Goal: Transaction & Acquisition: Purchase product/service

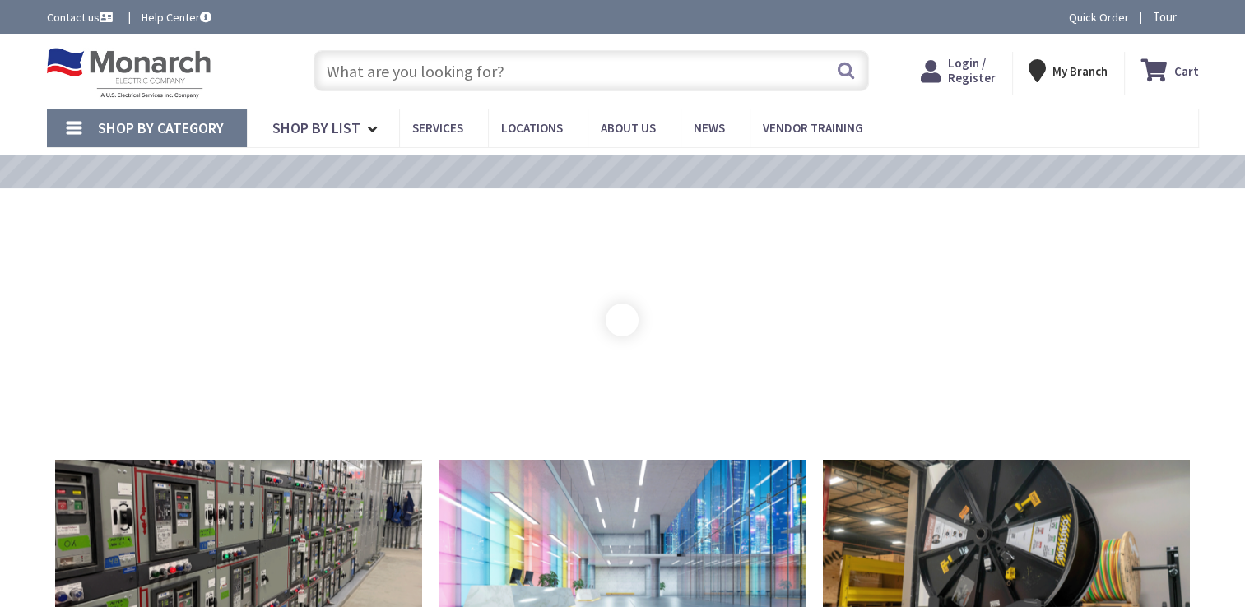
click at [429, 67] on input "text" at bounding box center [592, 70] width 556 height 41
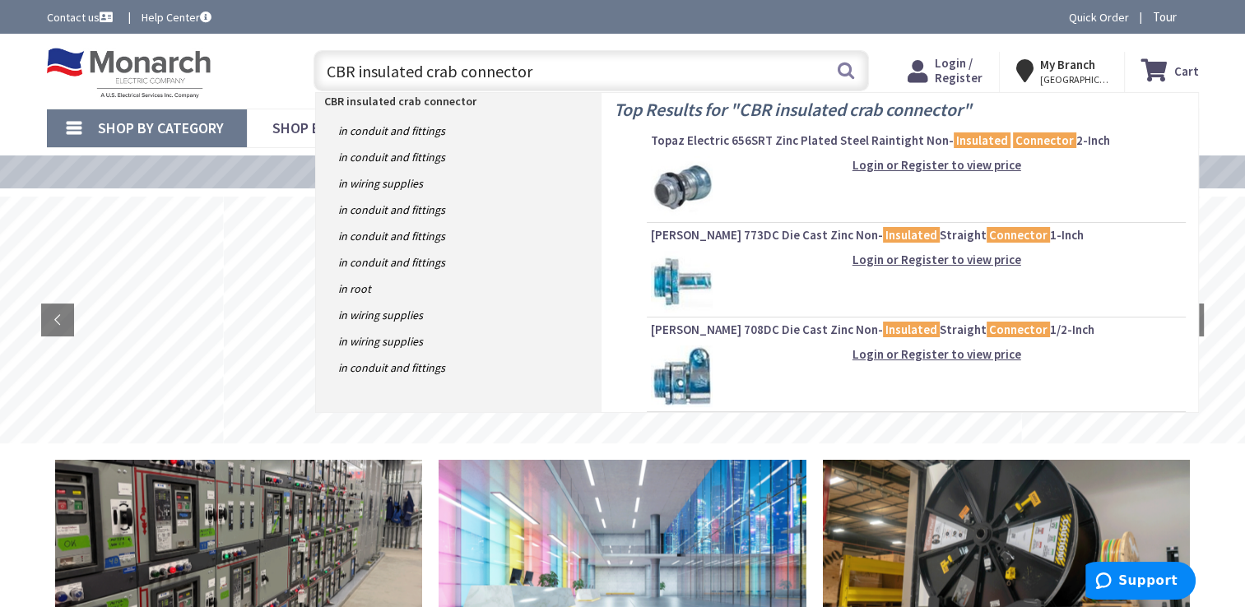
type input "CBR insulated crab connectors"
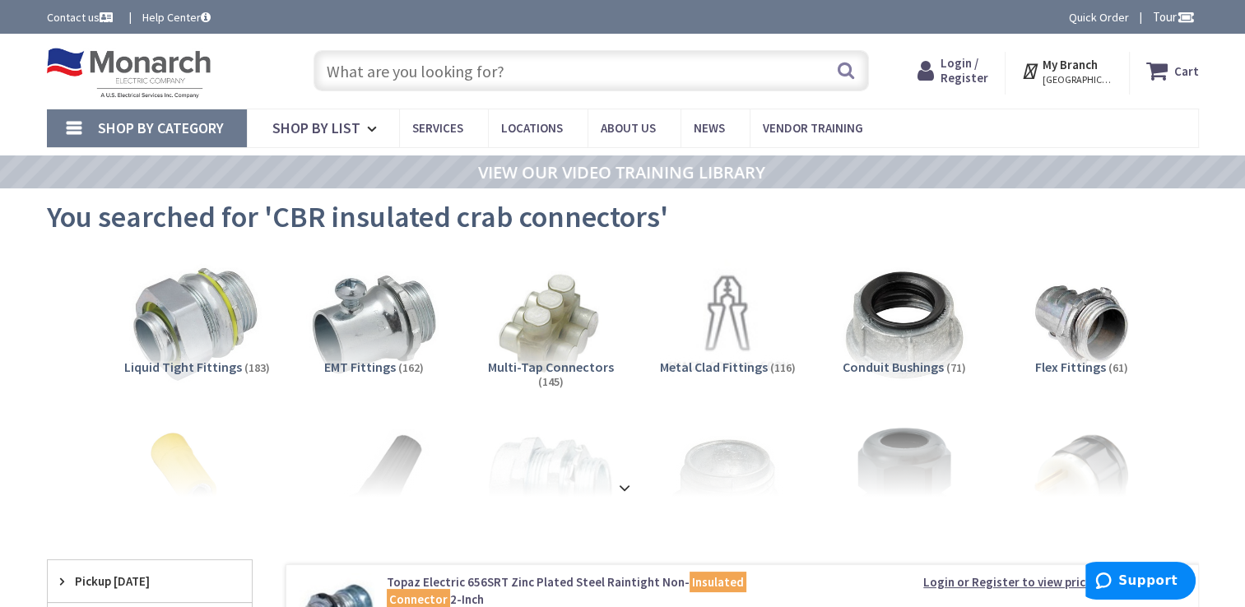
click at [418, 74] on input "text" at bounding box center [592, 70] width 556 height 41
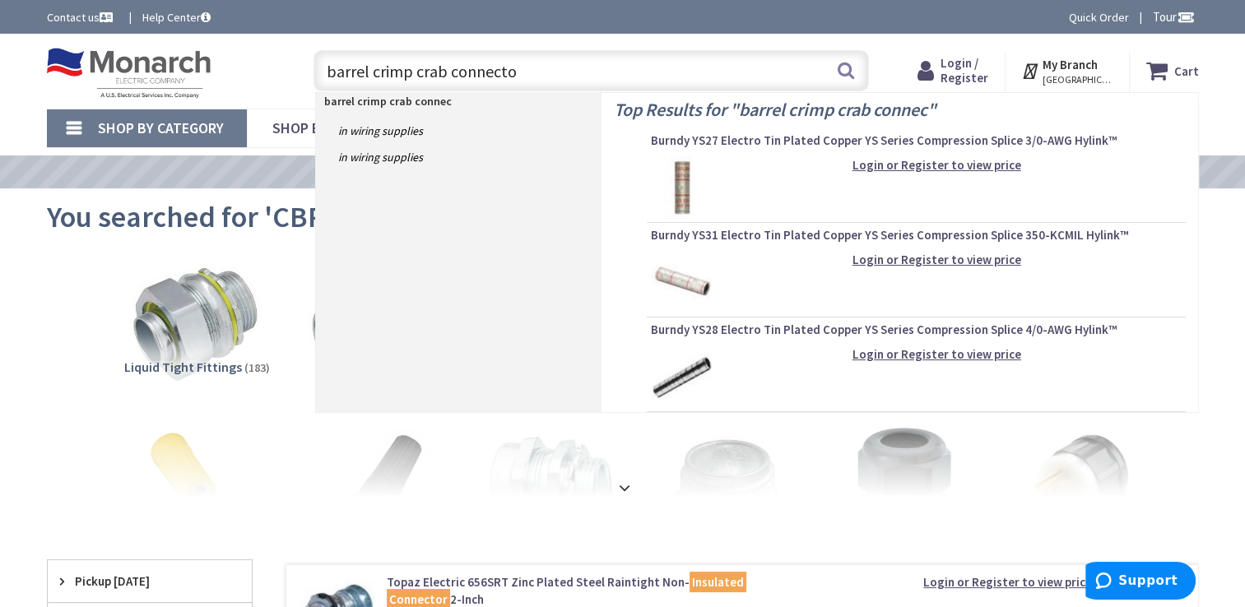
type input "barrel crimp crab connector"
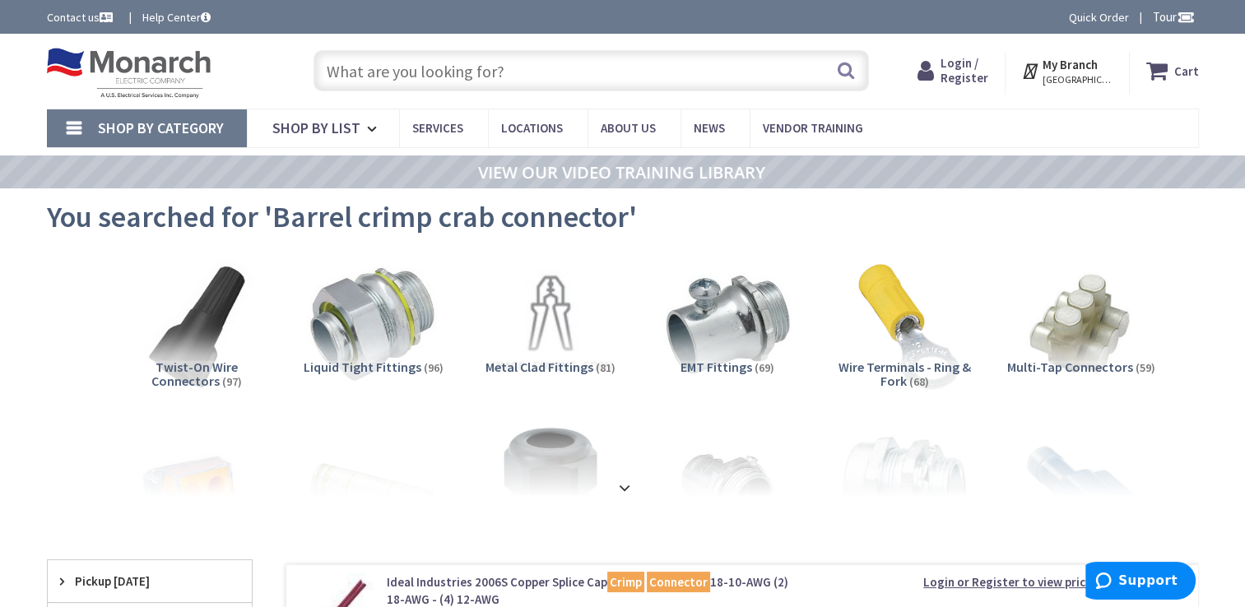
click at [451, 58] on input "text" at bounding box center [592, 70] width 556 height 41
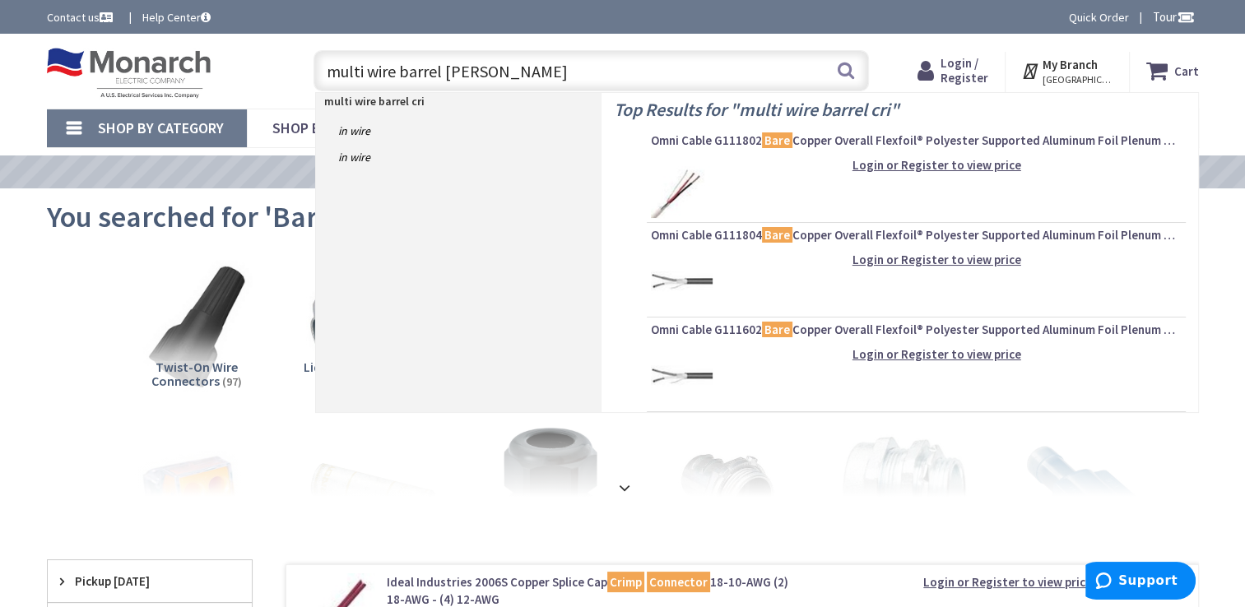
type input "multi wire barrel crimp"
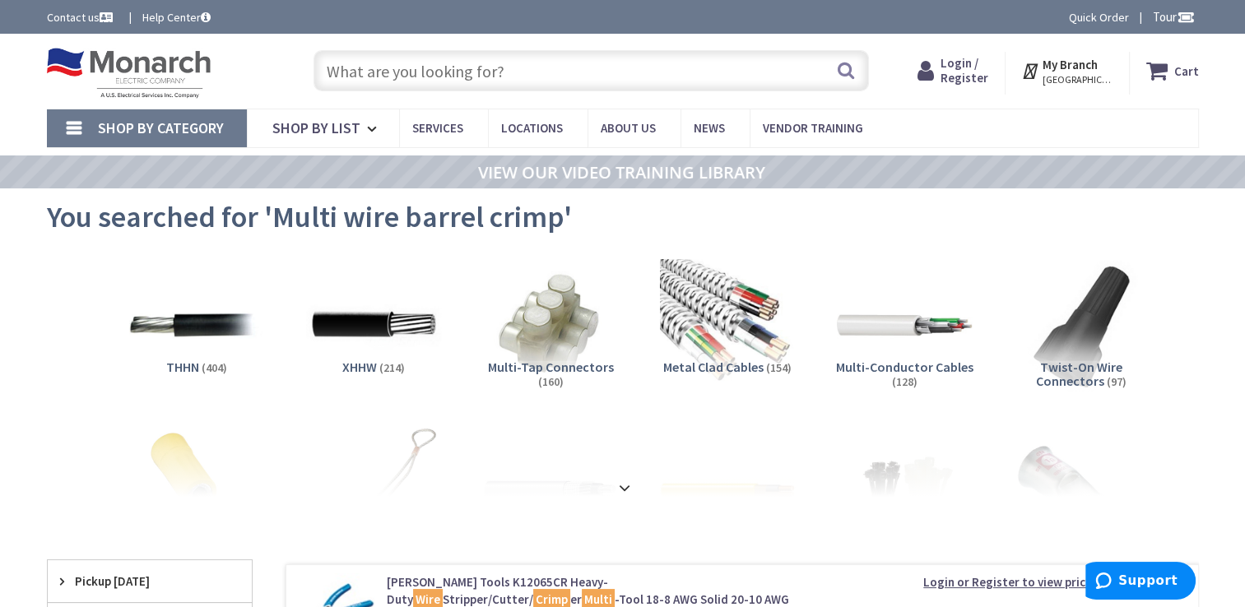
click at [562, 366] on span "Multi-Tap Connectors" at bounding box center [551, 367] width 126 height 16
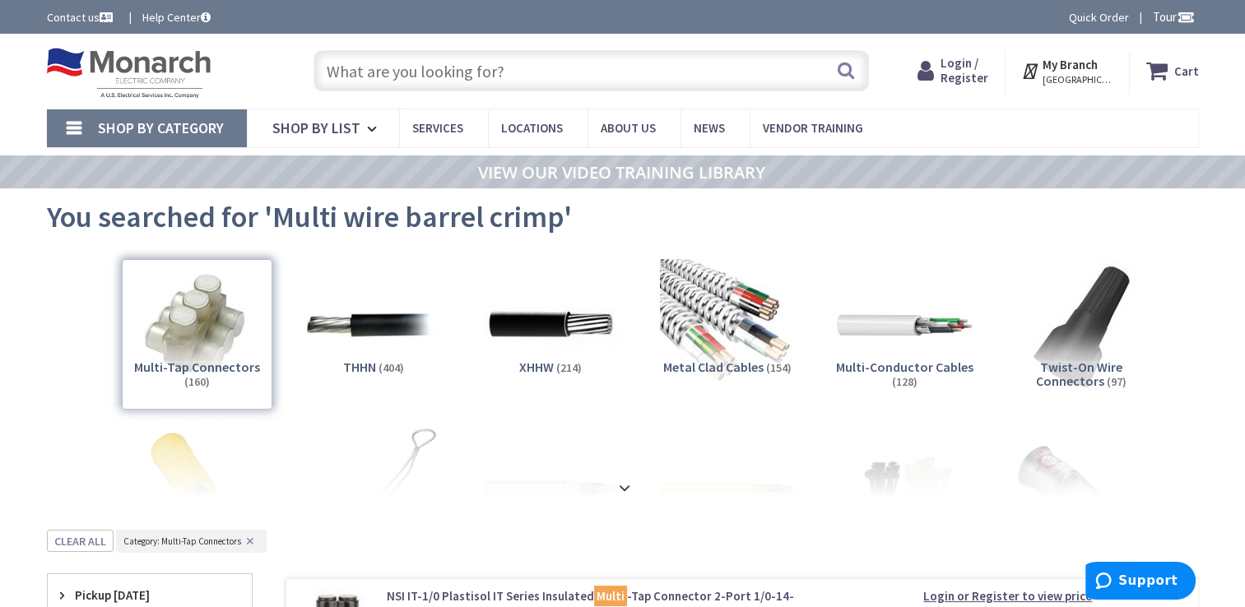
click at [352, 81] on input "text" at bounding box center [592, 70] width 556 height 41
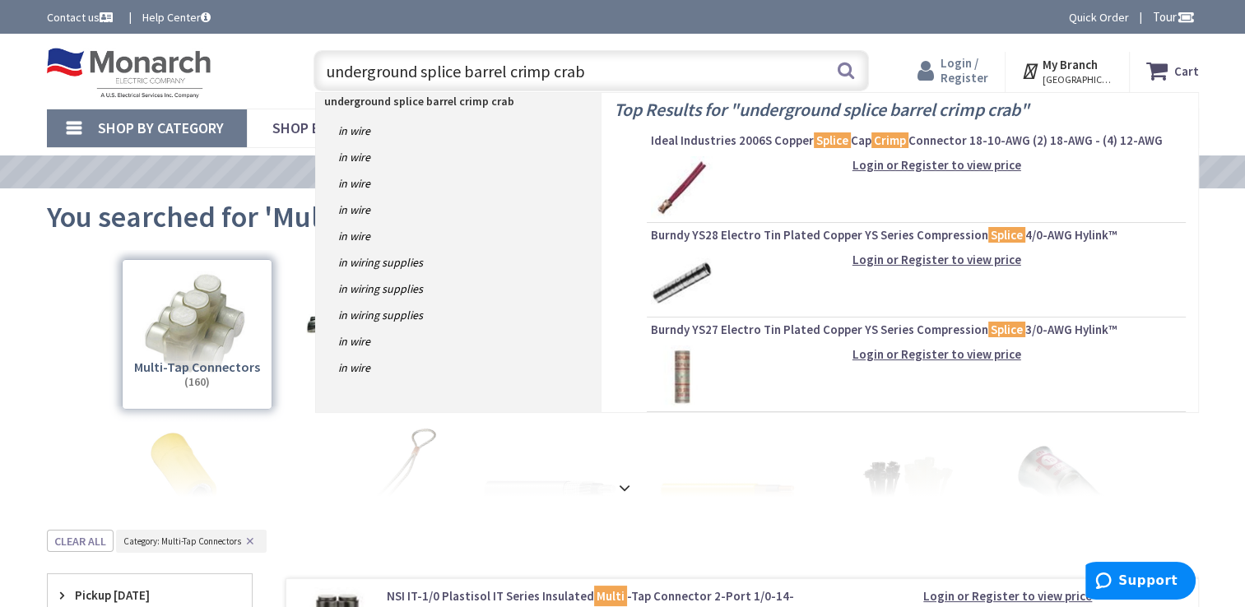
type input "underground splice barrel crimp crab"
click at [961, 61] on span "Login / Register" at bounding box center [965, 70] width 48 height 30
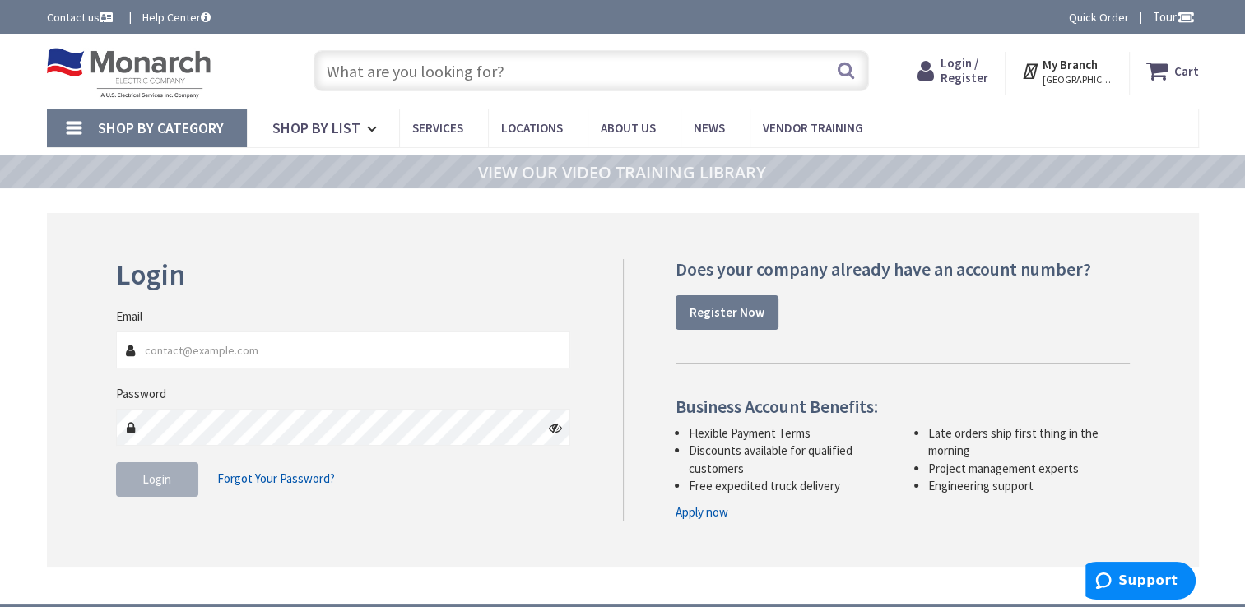
type input "[EMAIL_ADDRESS][DOMAIN_NAME]"
click at [166, 487] on button "Login" at bounding box center [157, 480] width 82 height 35
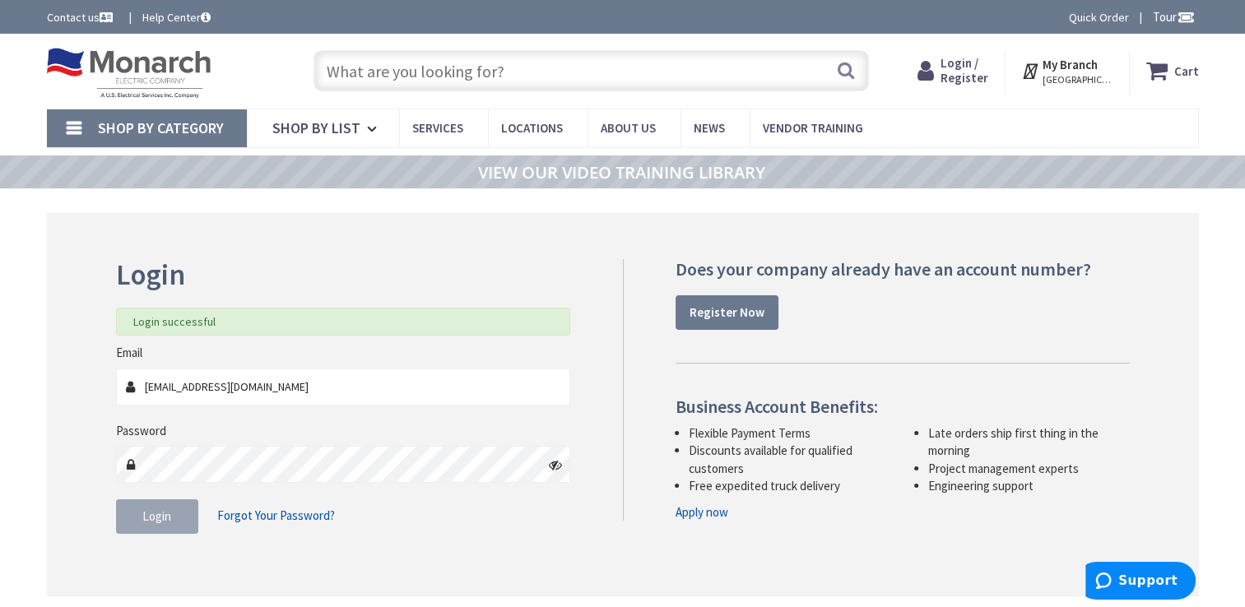
click at [398, 68] on input "text" at bounding box center [592, 70] width 556 height 41
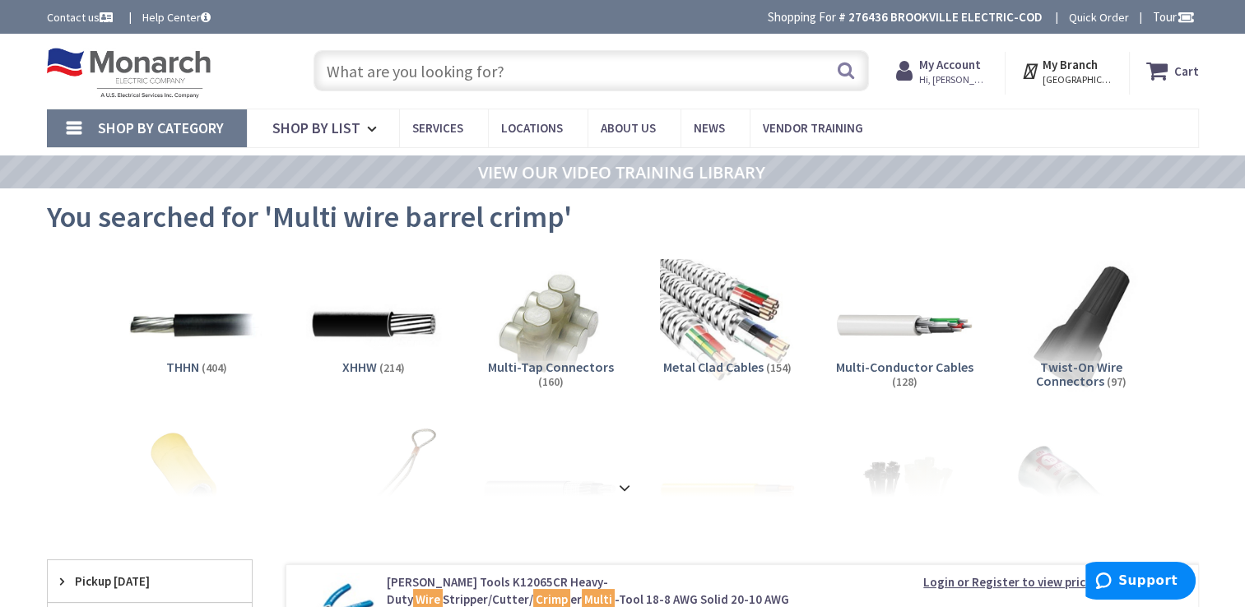
click at [395, 67] on input "text" at bounding box center [592, 70] width 556 height 41
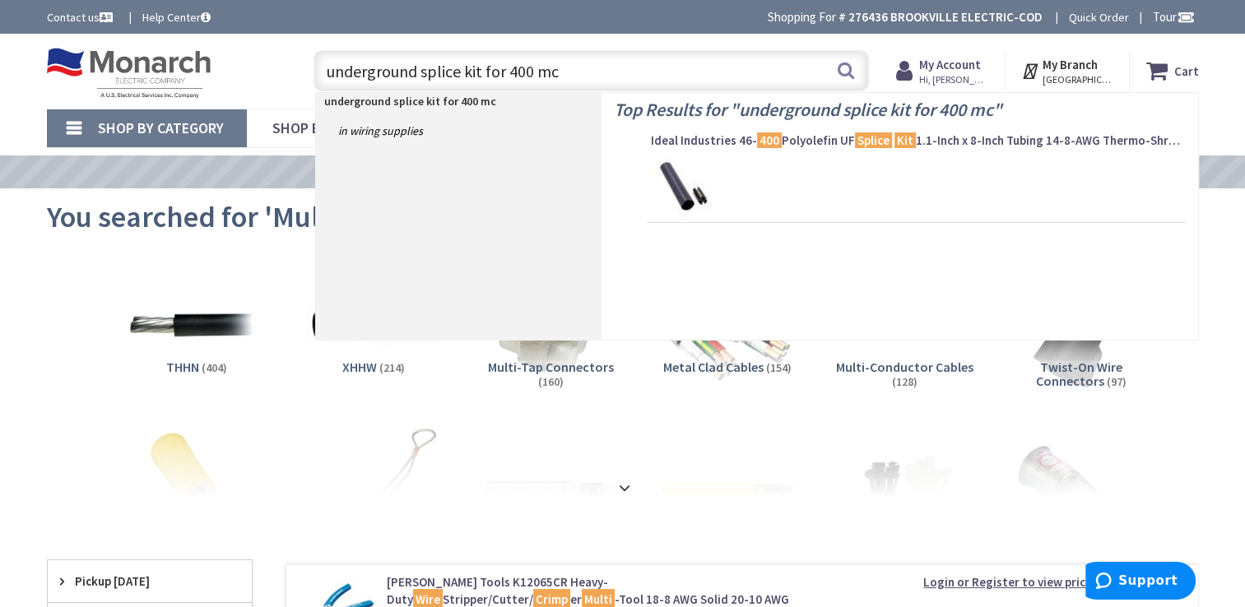
type input "underground splice kit for 400 mcm"
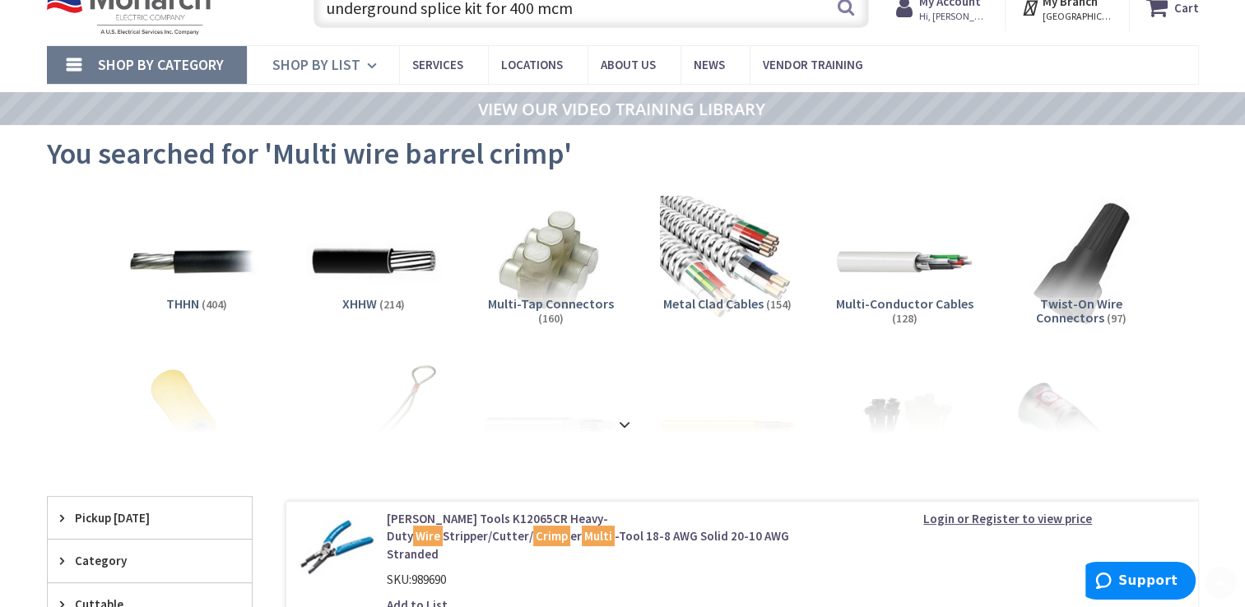
scroll to position [165, 0]
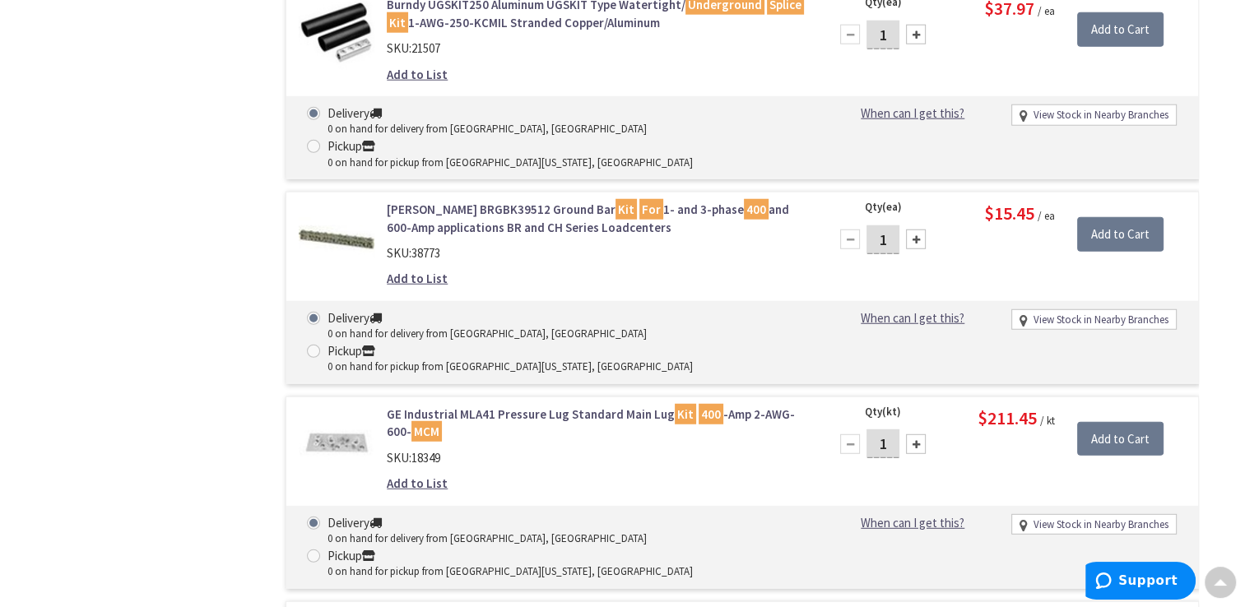
scroll to position [4445, 0]
